Goal: Transaction & Acquisition: Purchase product/service

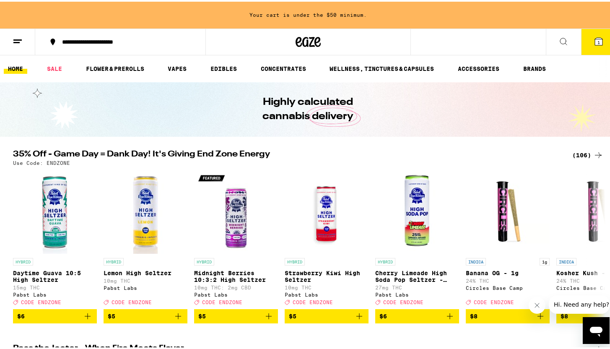
click at [581, 151] on div "(106)" at bounding box center [587, 153] width 31 height 10
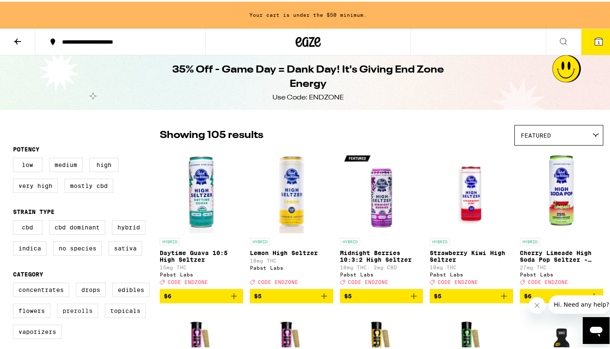
click at [72, 312] on label "Prerolls" at bounding box center [77, 309] width 41 height 14
click at [15, 283] on input "Prerolls" at bounding box center [15, 282] width 0 height 0
checkbox input "true"
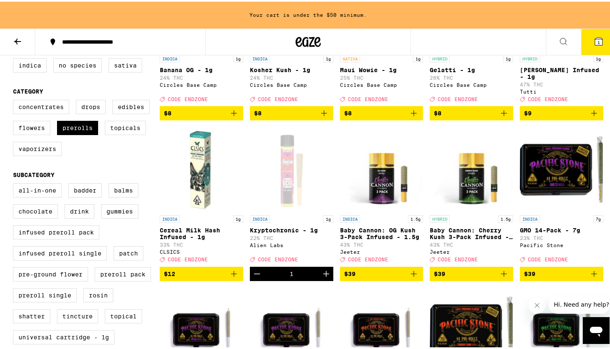
scroll to position [183, 0]
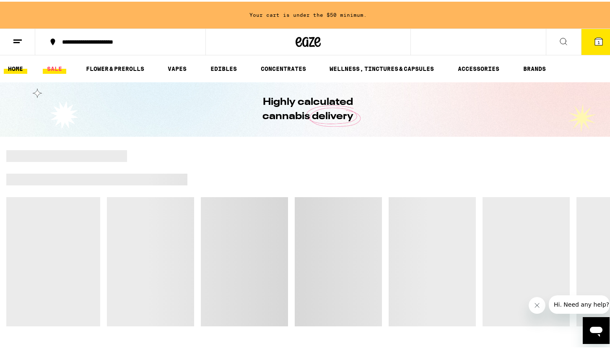
click at [56, 67] on link "SALE" at bounding box center [54, 67] width 23 height 10
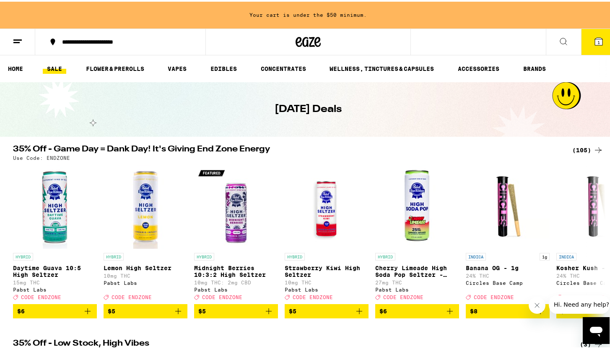
click at [581, 150] on div "(105)" at bounding box center [587, 148] width 31 height 10
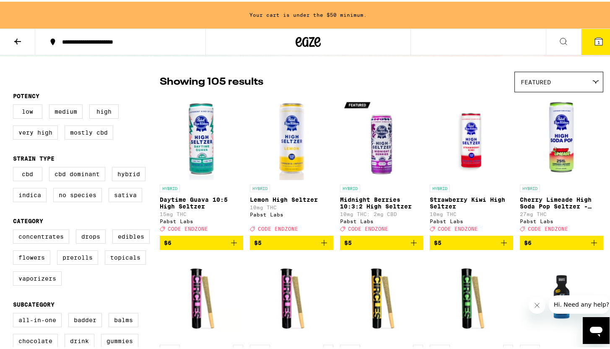
scroll to position [55, 0]
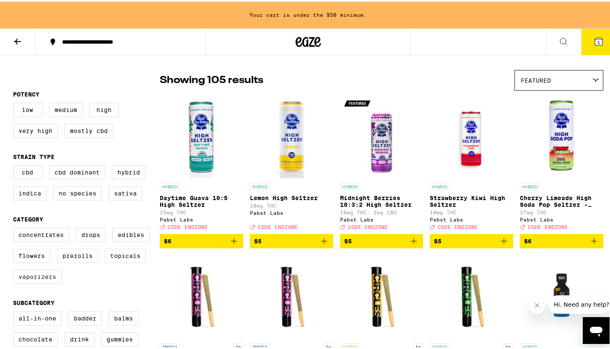
click at [43, 281] on label "Vaporizers" at bounding box center [37, 275] width 49 height 14
click at [15, 228] on input "Vaporizers" at bounding box center [15, 227] width 0 height 0
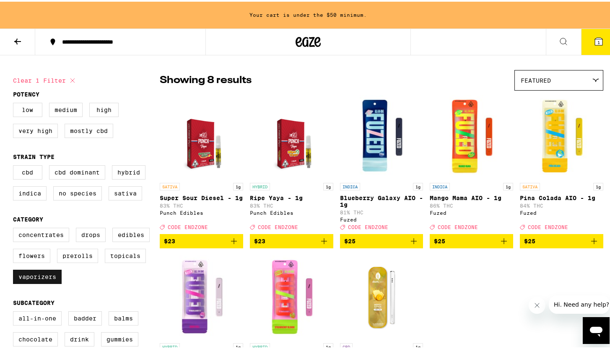
click at [43, 281] on label "Vaporizers" at bounding box center [37, 275] width 49 height 14
click at [15, 228] on input "Vaporizers" at bounding box center [15, 227] width 0 height 0
checkbox input "false"
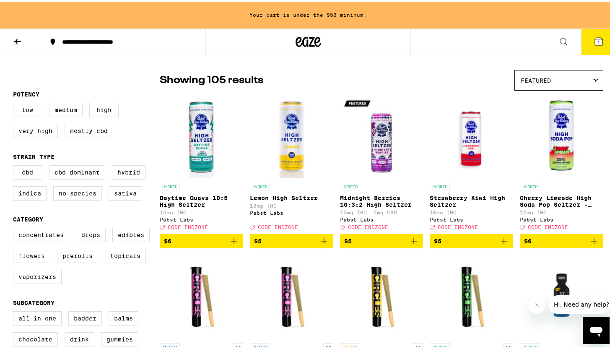
click at [23, 261] on label "Flowers" at bounding box center [31, 254] width 37 height 14
click at [15, 228] on input "Flowers" at bounding box center [15, 227] width 0 height 0
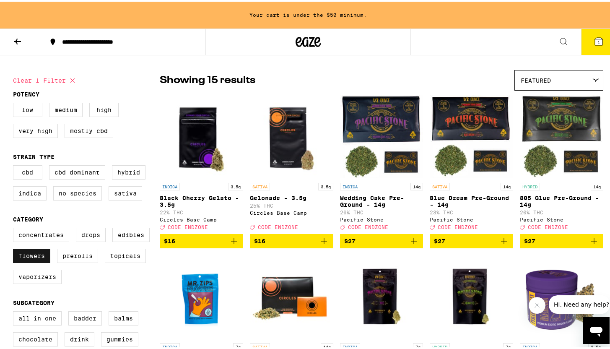
click at [23, 261] on label "Flowers" at bounding box center [31, 254] width 37 height 14
click at [15, 228] on input "Flowers" at bounding box center [15, 227] width 0 height 0
checkbox input "false"
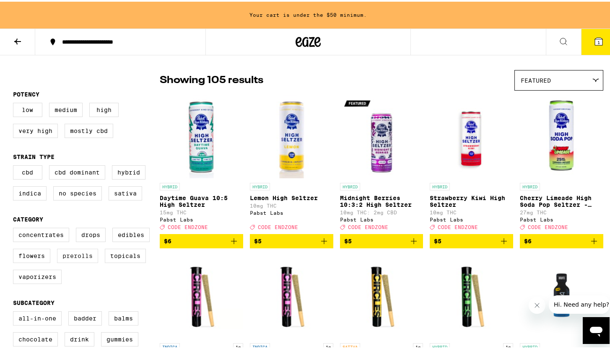
click at [77, 261] on label "Prerolls" at bounding box center [77, 254] width 41 height 14
click at [15, 228] on input "Prerolls" at bounding box center [15, 227] width 0 height 0
checkbox input "true"
